Goal: Information Seeking & Learning: Learn about a topic

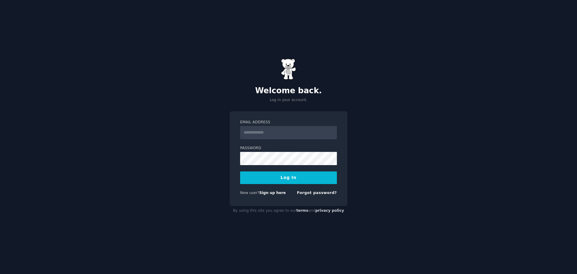
click at [271, 131] on input "Email Address" at bounding box center [288, 132] width 97 height 13
type input "**********"
click at [274, 184] on form "**********" at bounding box center [288, 159] width 97 height 78
click at [280, 180] on button "Log In" at bounding box center [288, 177] width 97 height 13
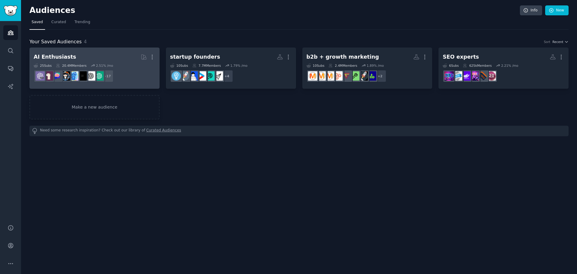
click at [82, 54] on h2 "AI Enthusiasts More" at bounding box center [95, 57] width 122 height 11
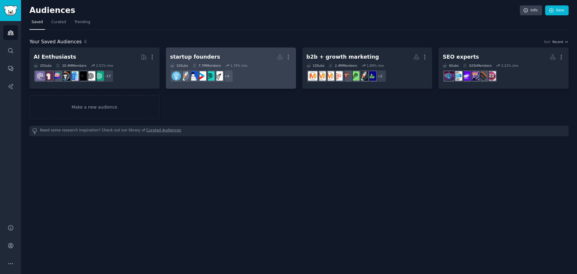
click at [233, 57] on h2 "startup founders More" at bounding box center [231, 57] width 122 height 11
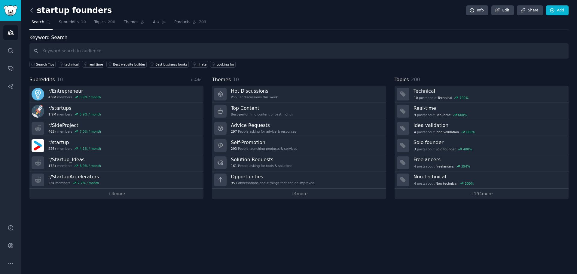
click at [34, 9] on icon at bounding box center [32, 10] width 6 height 6
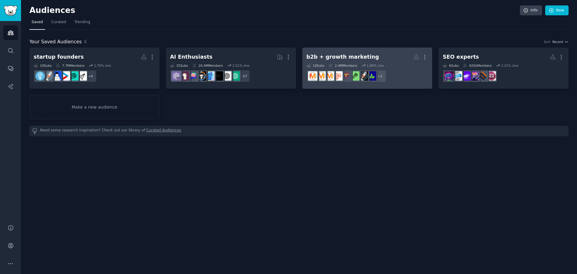
click at [315, 68] on dd "+ 2" at bounding box center [367, 76] width 122 height 17
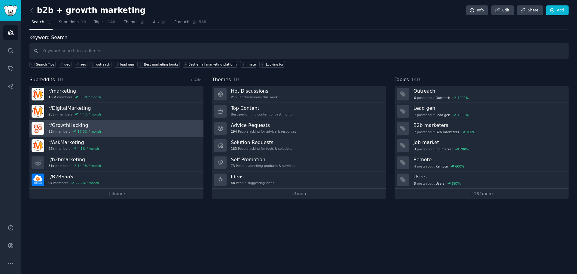
click at [89, 128] on h3 "r/ GrowthHacking" at bounding box center [74, 125] width 53 height 6
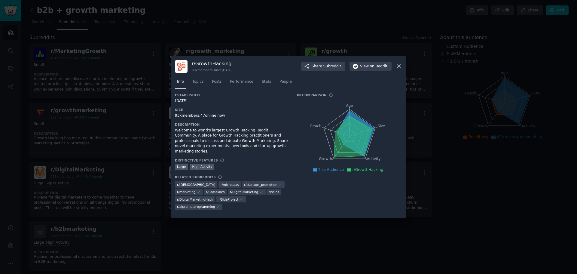
click at [384, 245] on div at bounding box center [288, 137] width 577 height 274
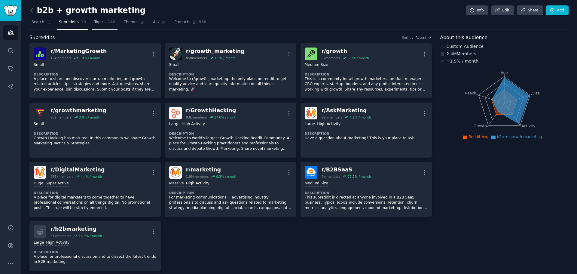
click at [99, 24] on span "Topics" at bounding box center [99, 22] width 11 height 5
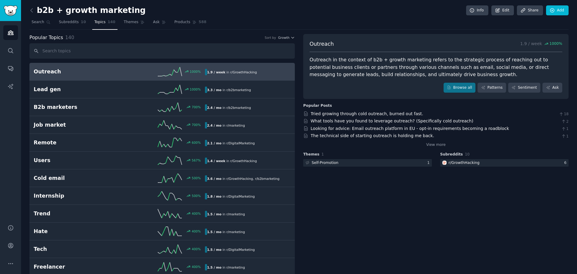
drag, startPoint x: 371, startPoint y: 195, endPoint x: 346, endPoint y: 102, distance: 96.9
click at [176, 22] on span "Products" at bounding box center [182, 22] width 16 height 5
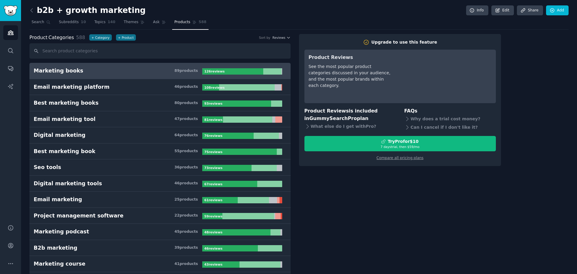
click at [35, 11] on link at bounding box center [33, 11] width 8 height 10
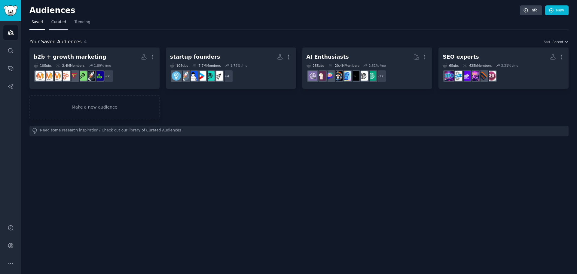
click at [56, 23] on span "Curated" at bounding box center [58, 22] width 15 height 5
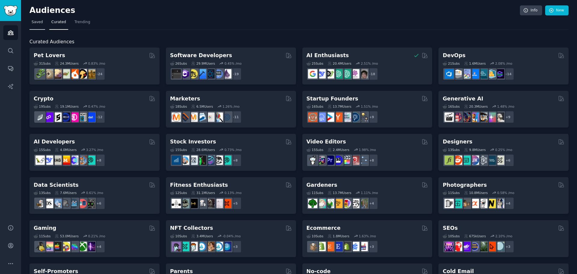
click at [37, 24] on span "Saved" at bounding box center [37, 22] width 11 height 5
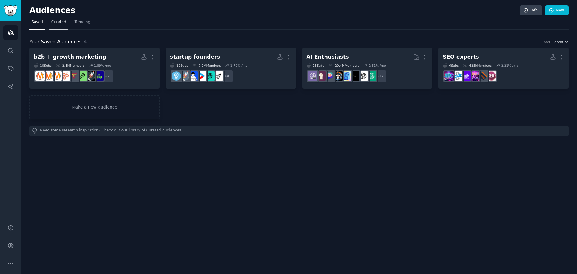
click at [56, 29] on link "Curated" at bounding box center [58, 23] width 19 height 12
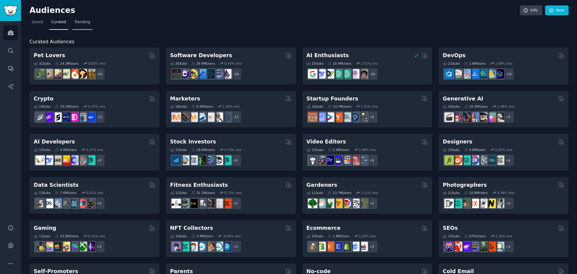
click at [79, 24] on span "Trending" at bounding box center [82, 22] width 16 height 5
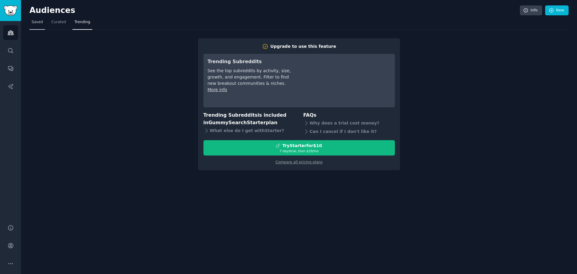
click at [38, 21] on span "Saved" at bounding box center [37, 22] width 11 height 5
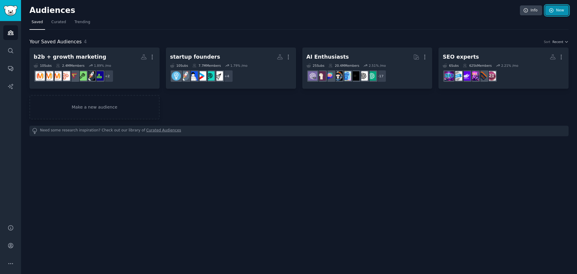
click at [548, 11] on link "New" at bounding box center [556, 10] width 23 height 10
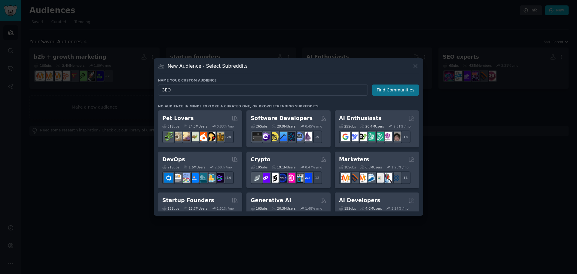
type input "GEO"
click at [391, 90] on button "Find Communities" at bounding box center [395, 89] width 47 height 11
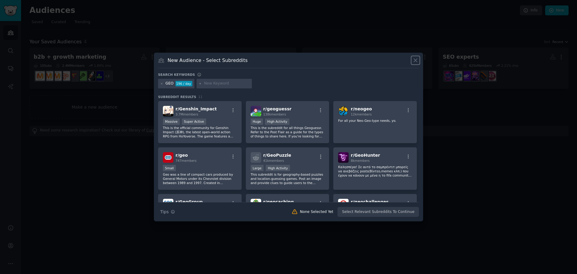
click at [415, 57] on icon at bounding box center [415, 60] width 6 height 6
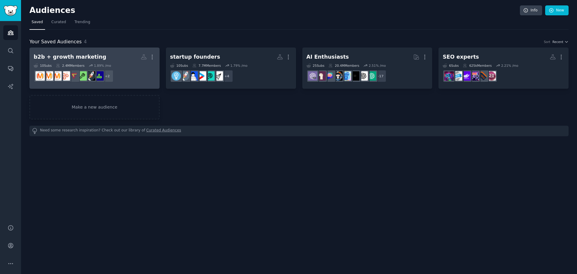
click at [133, 74] on dd "r/growth_marketing + 2" at bounding box center [95, 76] width 122 height 17
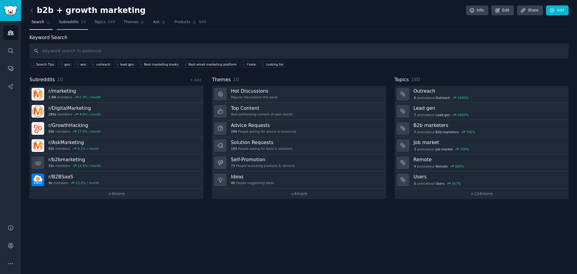
click at [73, 20] on span "Subreddits" at bounding box center [69, 22] width 20 height 5
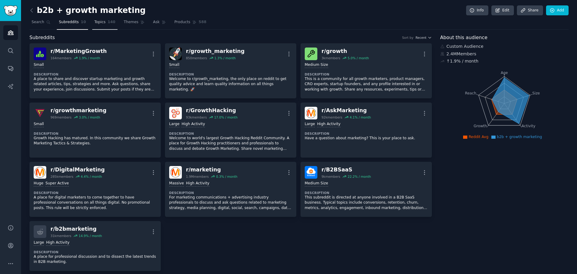
click at [92, 23] on link "Topics 140" at bounding box center [104, 23] width 25 height 12
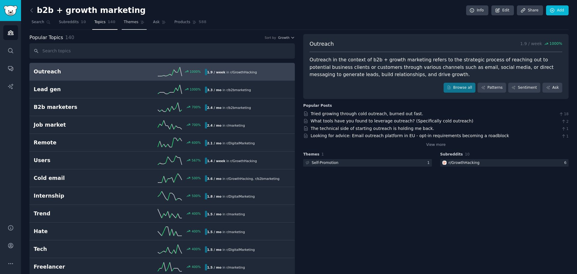
click at [128, 21] on span "Themes" at bounding box center [131, 22] width 15 height 5
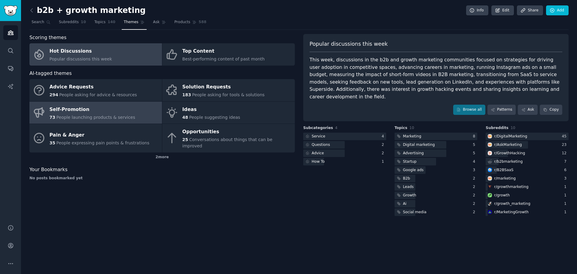
click at [108, 120] on link "Self-Promotion 73 People launching products & services" at bounding box center [95, 113] width 132 height 22
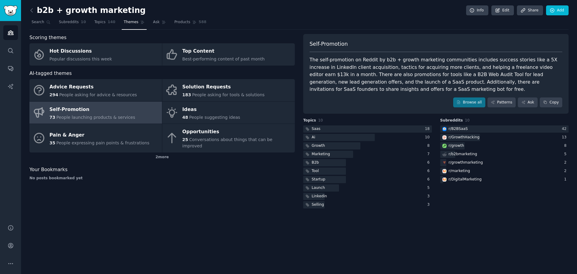
click at [367, 59] on div "The self-promotion on Reddit by b2b + growth marketing communities includes suc…" at bounding box center [435, 74] width 253 height 37
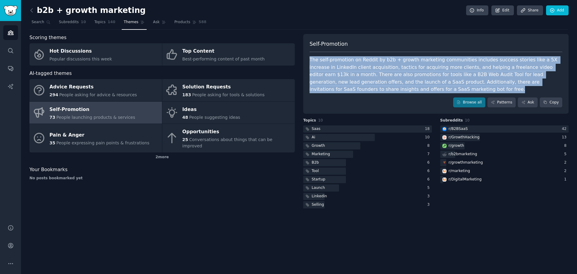
click at [367, 59] on div "The self-promotion on Reddit by b2b + growth marketing communities includes suc…" at bounding box center [435, 74] width 253 height 37
click at [319, 126] on div "Saas" at bounding box center [312, 129] width 18 height 8
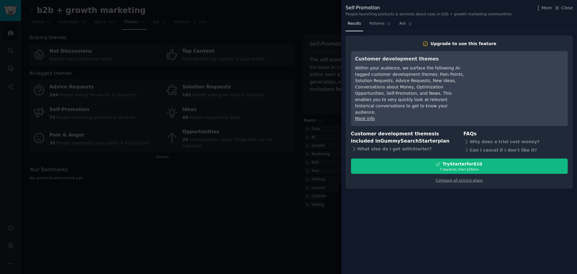
click at [306, 187] on div at bounding box center [288, 137] width 577 height 274
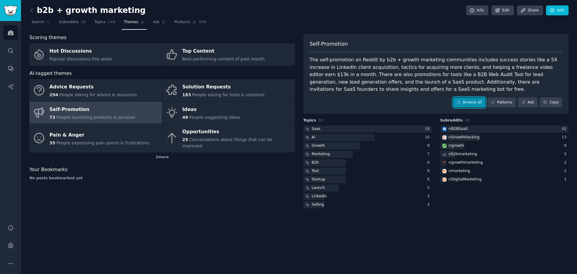
click at [471, 99] on link "Browse all" at bounding box center [469, 102] width 32 height 10
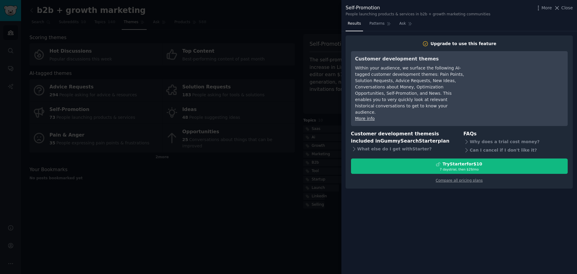
click at [256, 132] on div at bounding box center [288, 137] width 577 height 274
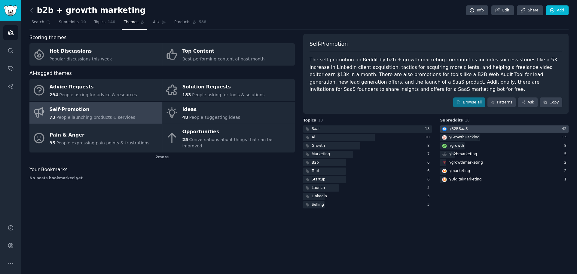
click at [455, 128] on div "r/ B2BSaaS" at bounding box center [457, 128] width 19 height 5
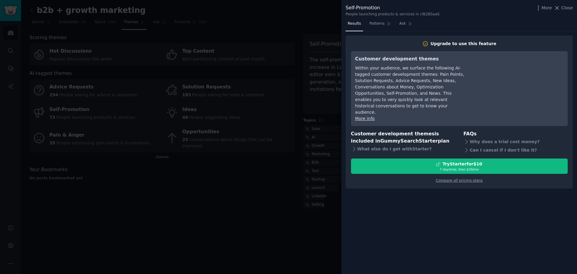
click at [306, 134] on div at bounding box center [288, 137] width 577 height 274
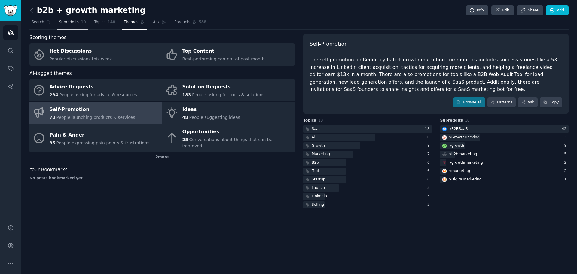
click at [67, 25] on span "Subreddits" at bounding box center [69, 22] width 20 height 5
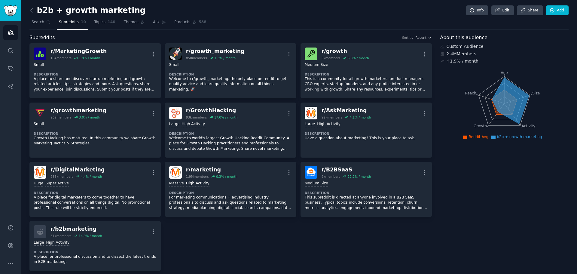
click at [112, 24] on nav "Search Subreddits 10 Topics 140 Themes Ask Products 588" at bounding box center [298, 23] width 539 height 12
click at [102, 21] on link "Topics 140" at bounding box center [104, 23] width 25 height 12
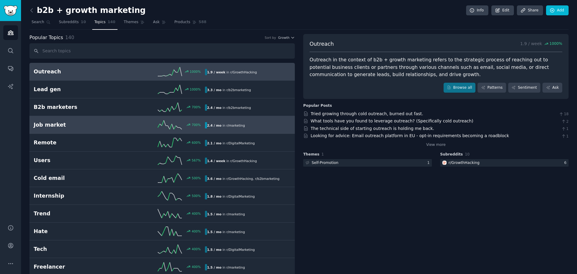
click at [116, 127] on h2 "Job market" at bounding box center [77, 125] width 86 height 8
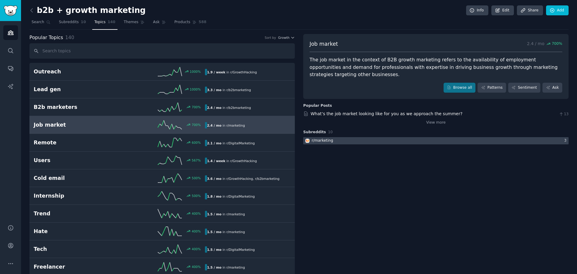
click at [371, 137] on div at bounding box center [435, 141] width 265 height 8
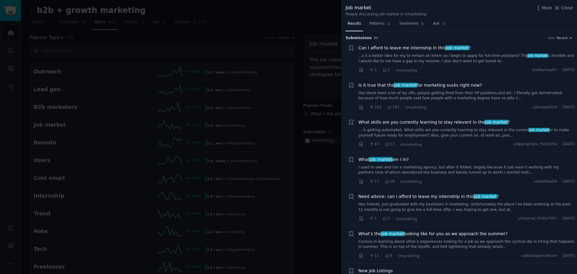
click at [286, 123] on div at bounding box center [288, 137] width 577 height 274
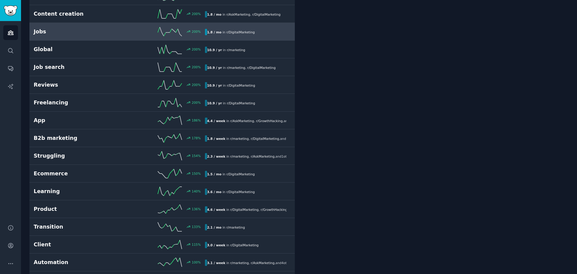
scroll to position [360, 0]
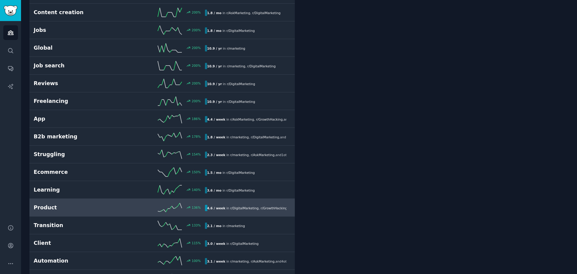
click at [76, 208] on h2 "Product" at bounding box center [77, 208] width 86 height 8
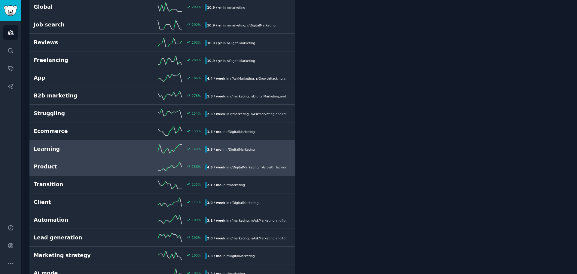
scroll to position [424, 0]
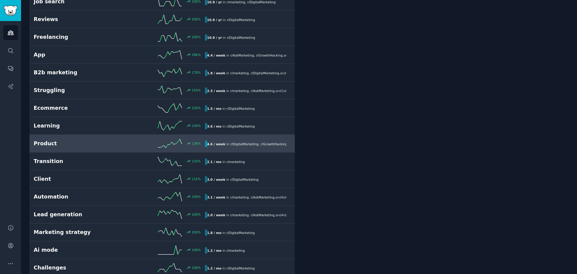
click at [54, 140] on h2 "Product" at bounding box center [77, 144] width 86 height 8
click at [48, 146] on h2 "Product" at bounding box center [77, 144] width 86 height 8
click at [234, 137] on link "Product 136 % 4.6 / week in r/ DigitalMarketing , r/ GrowthHacking , and 1 other" at bounding box center [161, 144] width 265 height 18
click at [230, 144] on span "r/ DigitalMarketing" at bounding box center [244, 144] width 28 height 4
click at [175, 141] on icon at bounding box center [170, 143] width 24 height 9
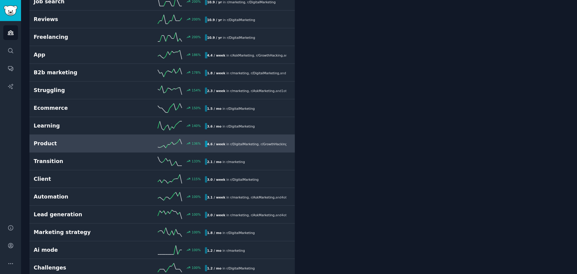
click at [42, 143] on h2 "Product" at bounding box center [77, 144] width 86 height 8
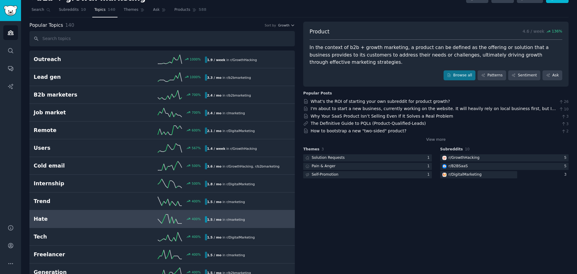
scroll to position [0, 0]
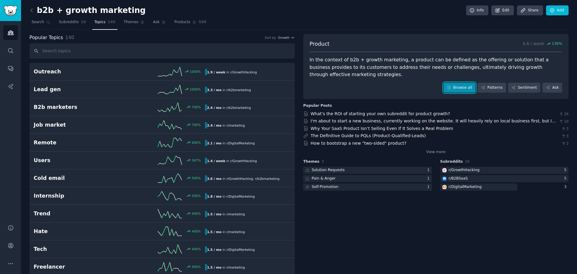
click at [457, 83] on link "Browse all" at bounding box center [459, 88] width 32 height 10
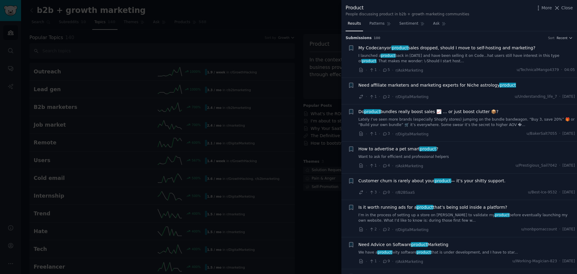
click at [421, 179] on span "Customer churn is rarely about your product — it’s your shitty support." at bounding box center [431, 180] width 147 height 6
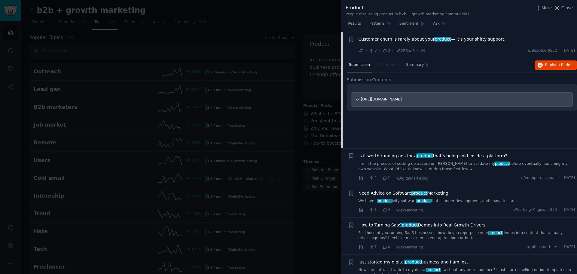
scroll to position [142, 0]
click at [414, 191] on span "product" at bounding box center [419, 192] width 17 height 5
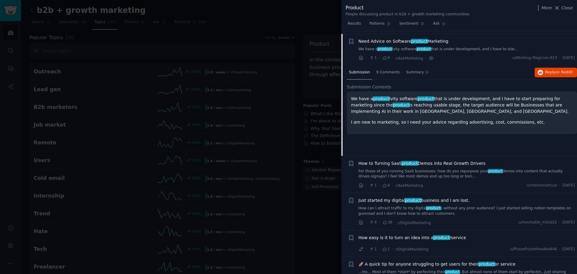
scroll to position [206, 0]
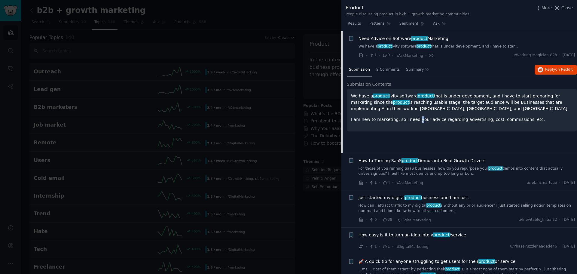
click at [414, 120] on p "I am new to marketing, so I need your advice regarding advertising, cost, commi…" at bounding box center [462, 119] width 222 height 6
click at [243, 155] on div at bounding box center [288, 137] width 577 height 274
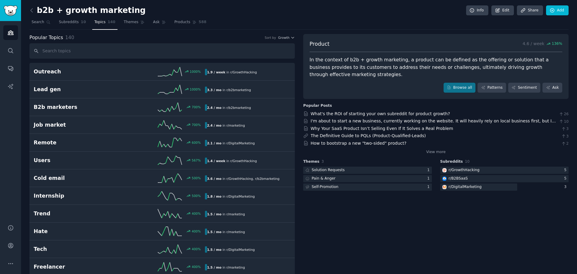
drag, startPoint x: 319, startPoint y: 135, endPoint x: 259, endPoint y: 59, distance: 96.7
click at [76, 44] on input "text" at bounding box center [161, 50] width 265 height 15
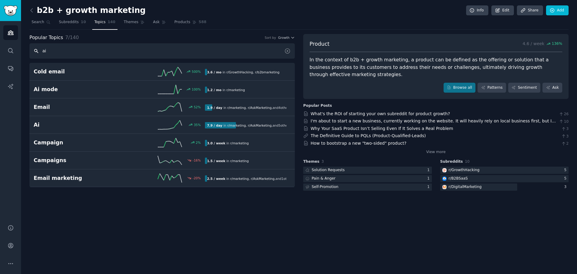
type input "ai"
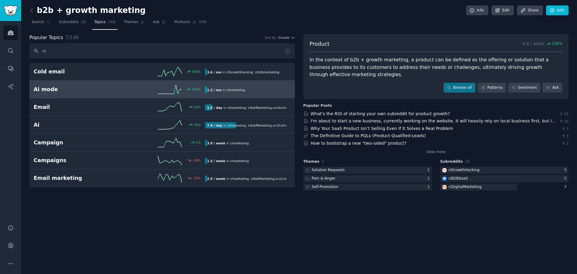
click at [72, 92] on h2 "Ai mode" at bounding box center [77, 90] width 86 height 8
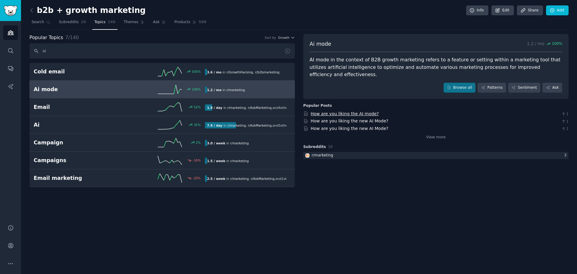
click at [362, 111] on link "How are you liking the AI mode?" at bounding box center [345, 113] width 68 height 5
click at [68, 23] on span "Subreddits" at bounding box center [69, 22] width 20 height 5
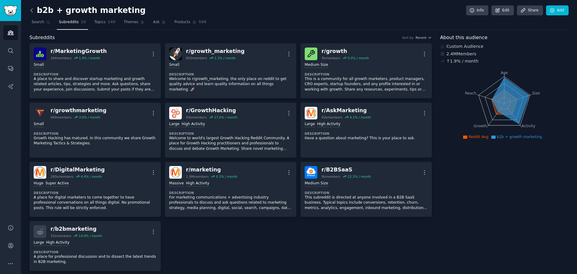
click at [33, 11] on icon at bounding box center [32, 10] width 6 height 6
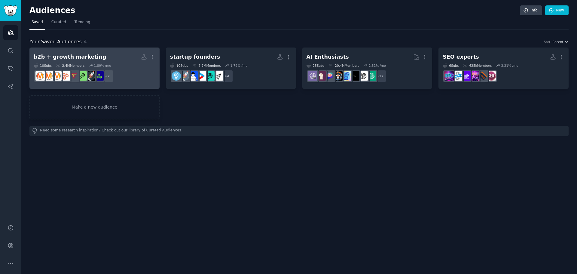
click at [150, 71] on dd "r/B2BSaaS, r/b2bmarketing + 2" at bounding box center [95, 76] width 122 height 17
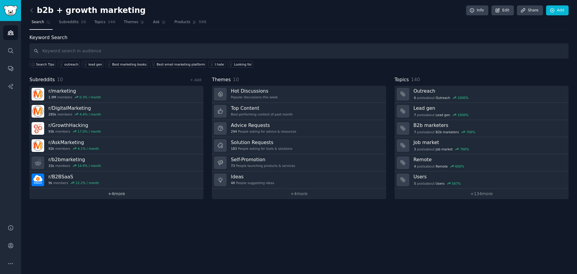
click at [123, 193] on link "+ 4 more" at bounding box center [116, 193] width 174 height 11
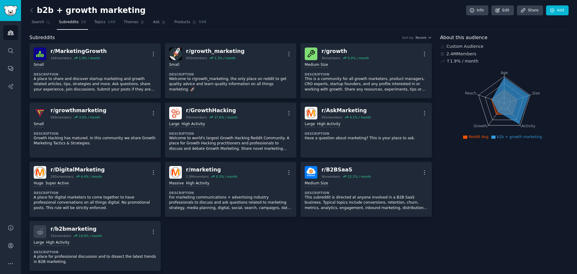
drag, startPoint x: 345, startPoint y: 151, endPoint x: 438, endPoint y: 240, distance: 129.1
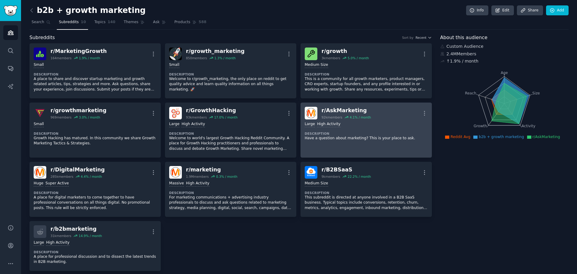
click at [409, 154] on link "r/ AskMarketing 92k members 4.1 % / month More Large High Activity Description …" at bounding box center [365, 129] width 131 height 55
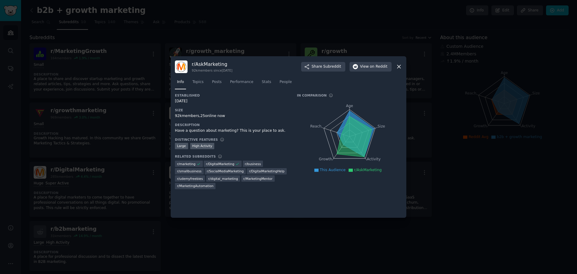
click at [471, 188] on div at bounding box center [288, 137] width 577 height 274
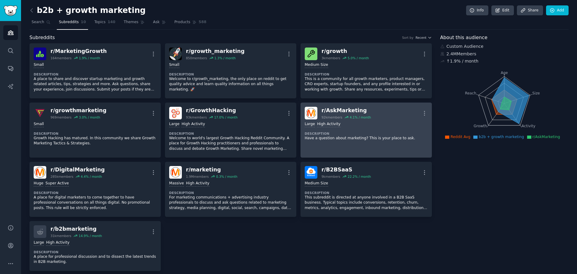
click at [324, 111] on div "r/ AskMarketing" at bounding box center [346, 111] width 50 height 8
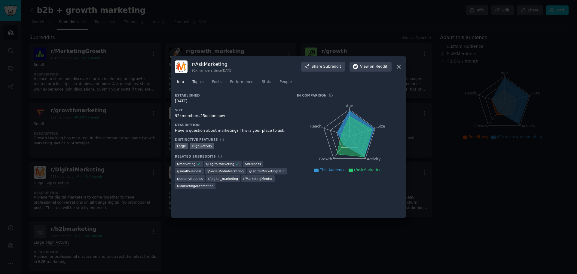
click at [197, 84] on span "Topics" at bounding box center [197, 81] width 11 height 5
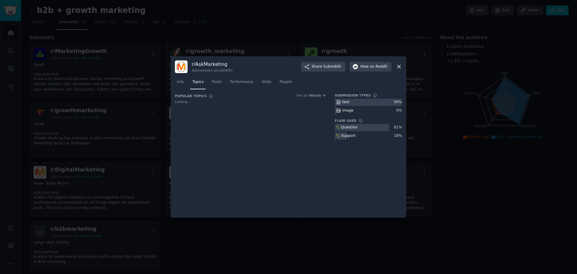
click at [123, 38] on div at bounding box center [288, 137] width 577 height 274
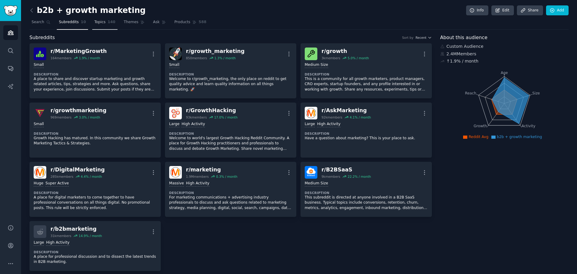
click at [102, 25] on link "Topics 140" at bounding box center [104, 23] width 25 height 12
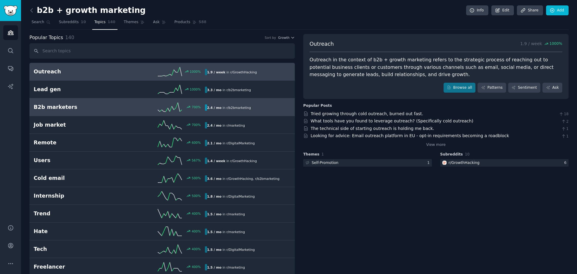
type input "c"
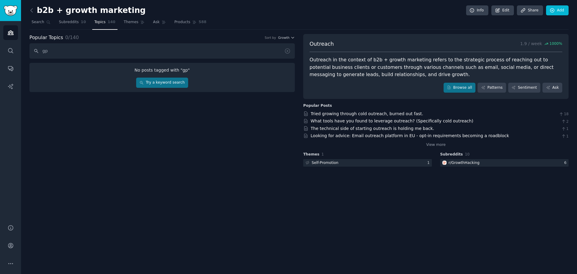
type input "gpt"
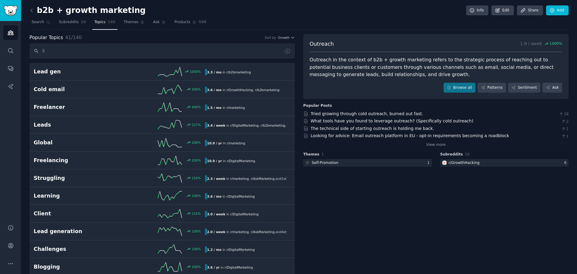
type input "lin"
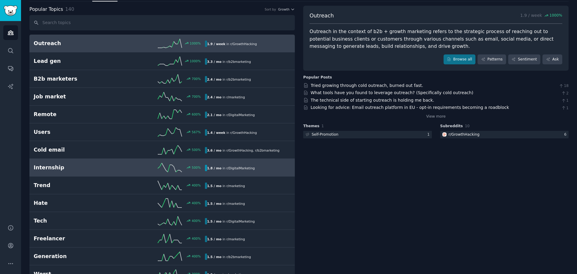
scroll to position [30, 0]
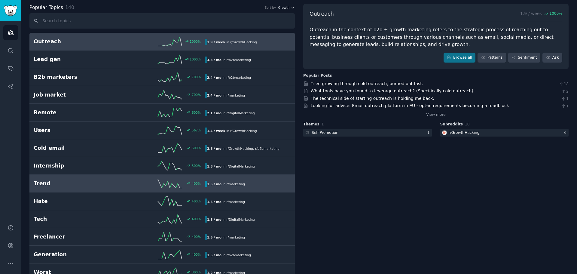
click at [60, 185] on h2 "Trend" at bounding box center [77, 184] width 86 height 8
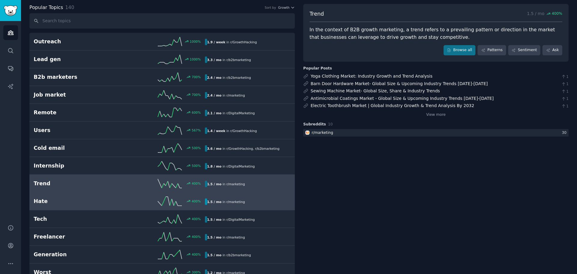
click at [75, 199] on h2 "Hate" at bounding box center [77, 201] width 86 height 8
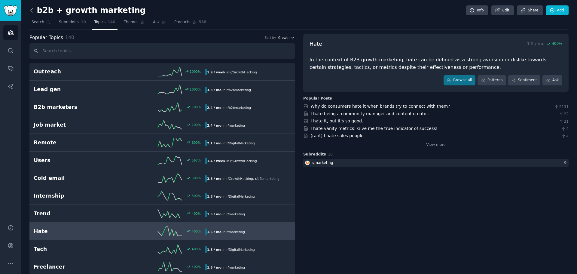
click at [33, 8] on icon at bounding box center [32, 10] width 6 height 6
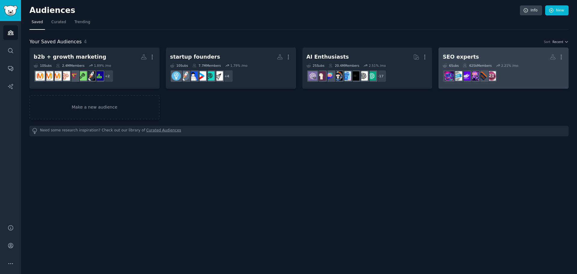
click at [483, 53] on h2 "SEO experts More" at bounding box center [503, 57] width 122 height 11
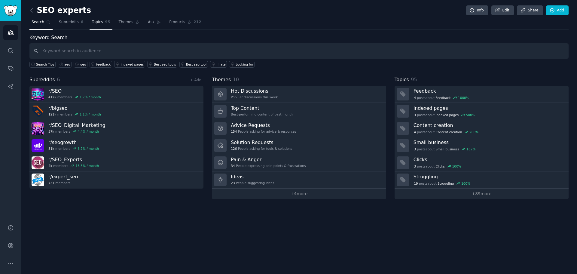
click at [105, 20] on span "95" at bounding box center [107, 22] width 5 height 5
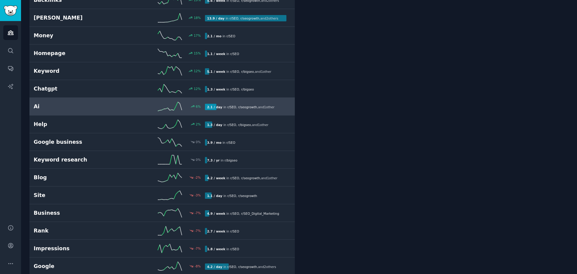
click at [44, 104] on h2 "Ai" at bounding box center [77, 107] width 86 height 8
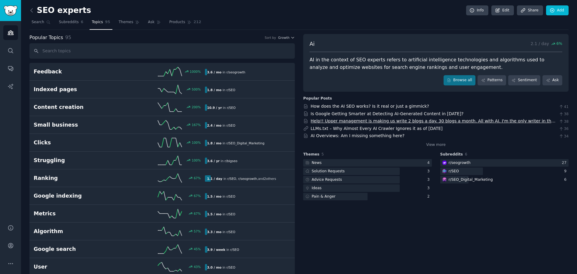
click at [455, 123] on link "Help!! Upper management is making us write 2 blogs a day. 30 blogs a month. All…" at bounding box center [433, 123] width 245 height 11
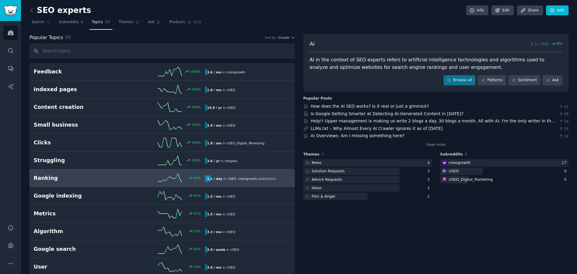
click at [53, 171] on link "Ranking 67 % 1.1 / day in r/ SEO , r/ seogrowth , and 2 other s" at bounding box center [161, 178] width 265 height 18
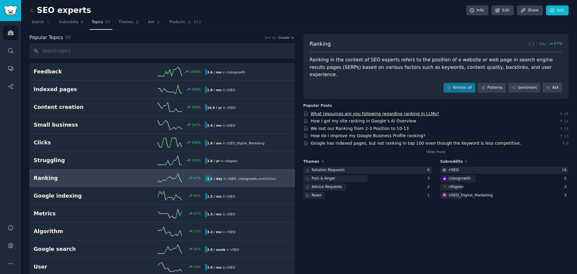
click at [342, 111] on link "What resources are you following regarding ranking in LLMs?" at bounding box center [375, 113] width 128 height 5
click at [304, 111] on icon at bounding box center [305, 113] width 5 height 5
click at [325, 111] on link "What resources are you following regarding ranking in LLMs?" at bounding box center [375, 113] width 128 height 5
click at [462, 83] on link "Browse all" at bounding box center [459, 88] width 32 height 10
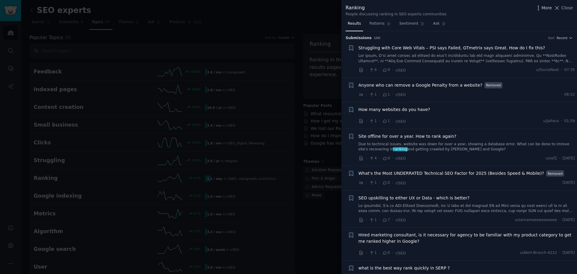
click at [538, 8] on icon "button" at bounding box center [538, 8] width 1 height 4
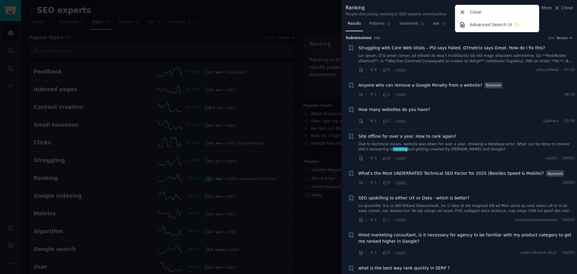
click at [433, 11] on div "Ranking" at bounding box center [395, 8] width 101 height 8
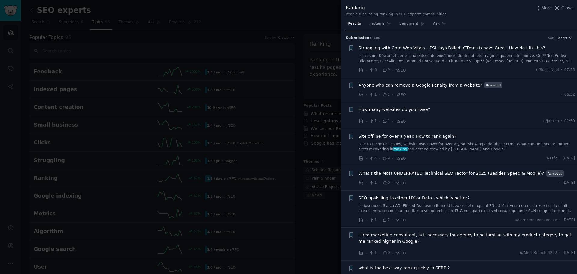
click at [262, 55] on div at bounding box center [288, 137] width 577 height 274
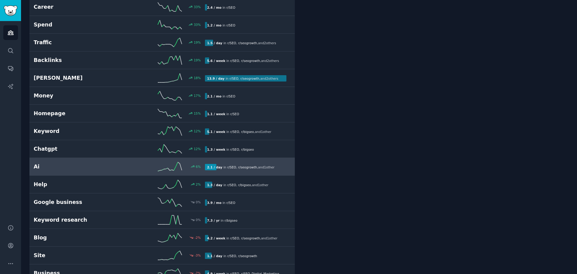
click at [73, 161] on link "Ai 6 % 2.1 / day in r/ SEO , r/ seogrowth , and 1 other" at bounding box center [161, 167] width 265 height 18
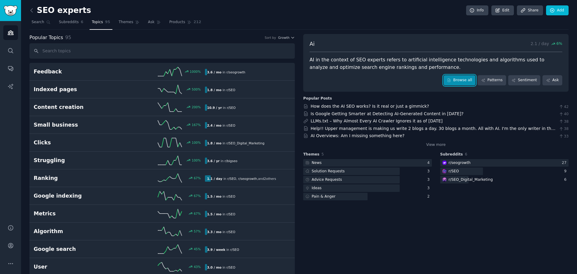
click at [459, 85] on link "Browse all" at bounding box center [459, 80] width 32 height 10
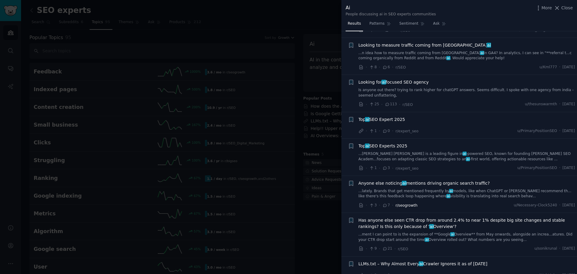
scroll to position [210, 0]
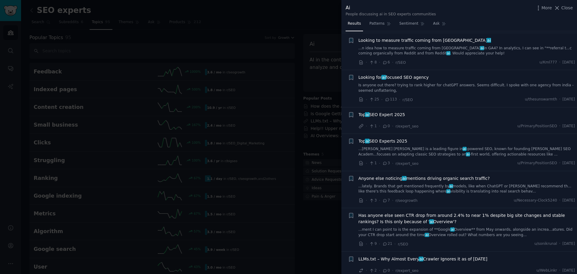
click at [445, 178] on span "Anyone else noticing ai mentions driving organic search traffic?" at bounding box center [423, 178] width 131 height 6
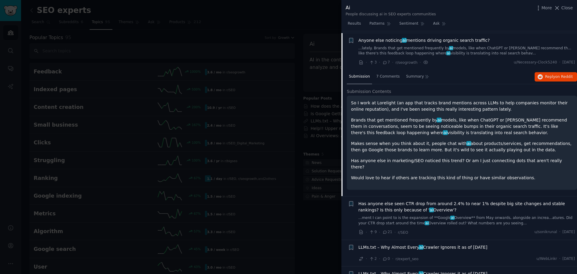
scroll to position [350, 0]
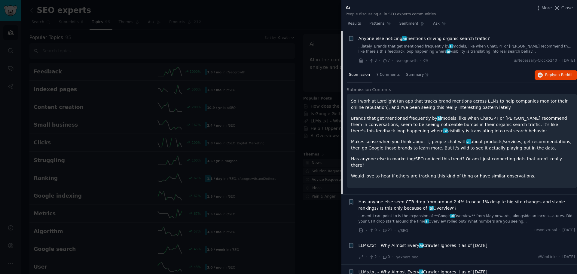
click at [422, 173] on p "Would love to hear if others are tracking this kind of thing or have similar ob…" at bounding box center [462, 176] width 222 height 6
click at [294, 174] on div at bounding box center [288, 137] width 577 height 274
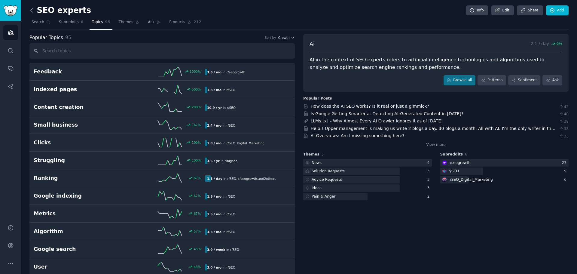
click at [32, 10] on icon at bounding box center [32, 10] width 6 height 6
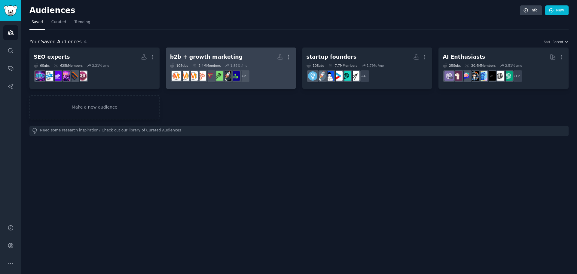
click at [239, 52] on h2 "b2b + growth marketing More" at bounding box center [231, 57] width 122 height 11
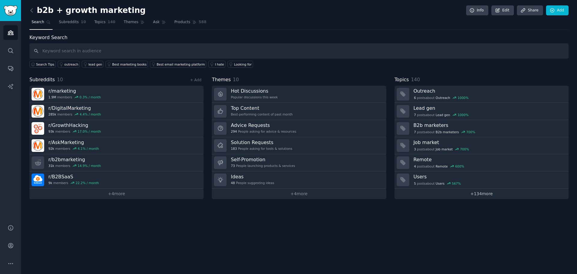
click at [483, 195] on link "+ 134 more" at bounding box center [481, 193] width 174 height 11
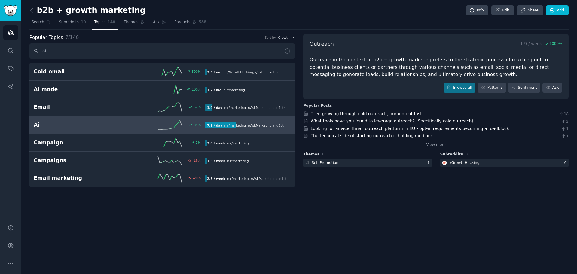
type input "ai"
click at [77, 116] on link "Ai 35 % 7.9 / day in r/ marketing , r/ AskMarketing , and 5 other s" at bounding box center [161, 125] width 265 height 18
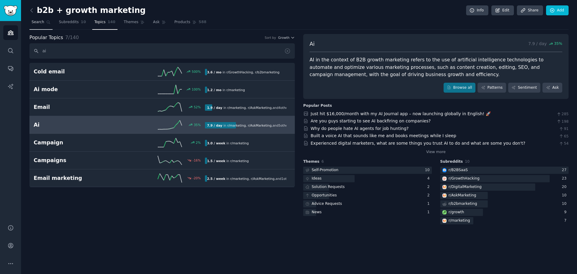
click at [43, 18] on link "Search" at bounding box center [40, 23] width 23 height 12
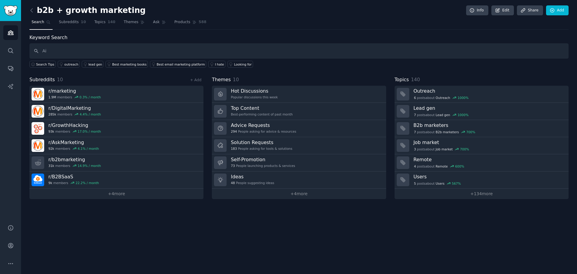
type input "Ai"
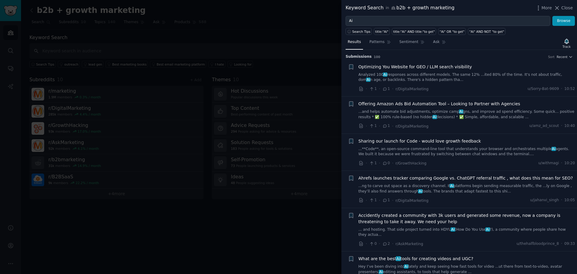
click at [99, 36] on div at bounding box center [288, 137] width 577 height 274
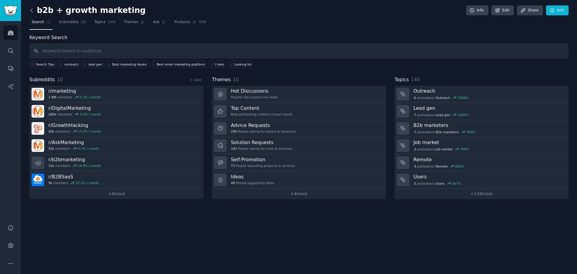
click at [34, 9] on icon at bounding box center [32, 10] width 6 height 6
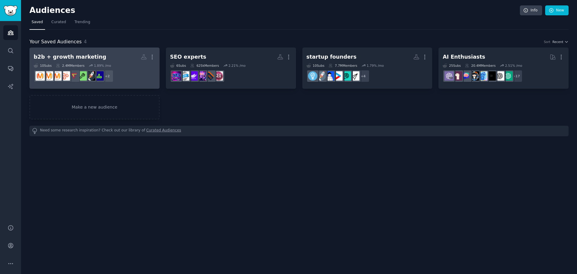
click at [100, 58] on h2 "b2b + growth marketing More" at bounding box center [95, 57] width 122 height 11
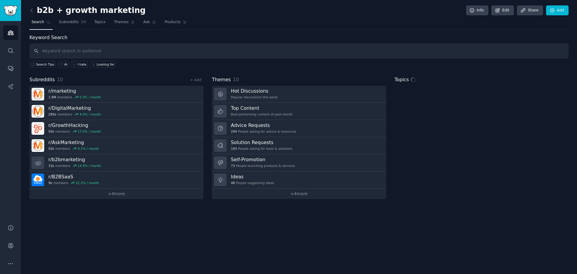
click at [119, 46] on input "text" at bounding box center [298, 50] width 539 height 15
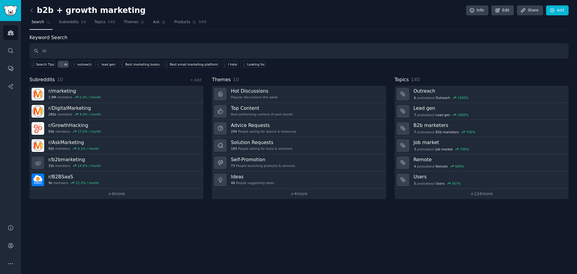
type input "Ai"
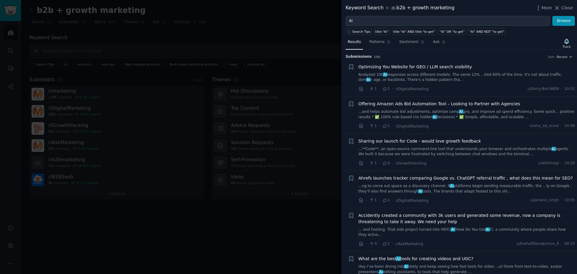
click at [438, 81] on link "Analyzed 100 Ai responses across different models. The same 12% ...ited 80% of …" at bounding box center [466, 77] width 217 height 11
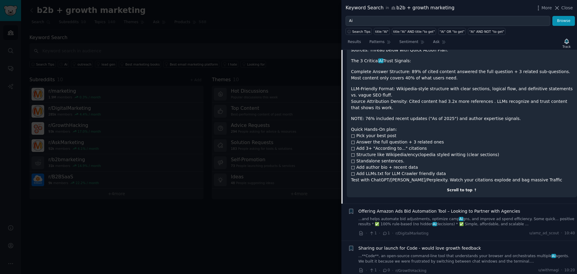
scroll to position [100, 0]
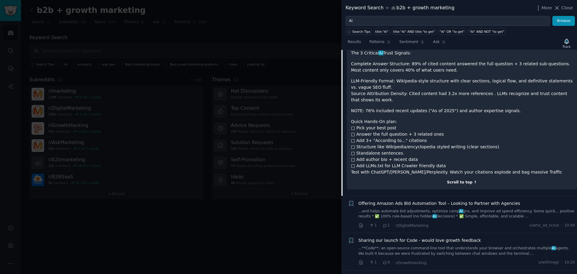
click at [455, 182] on div "Scroll to top ↑" at bounding box center [462, 182] width 222 height 5
